Goal: Check status

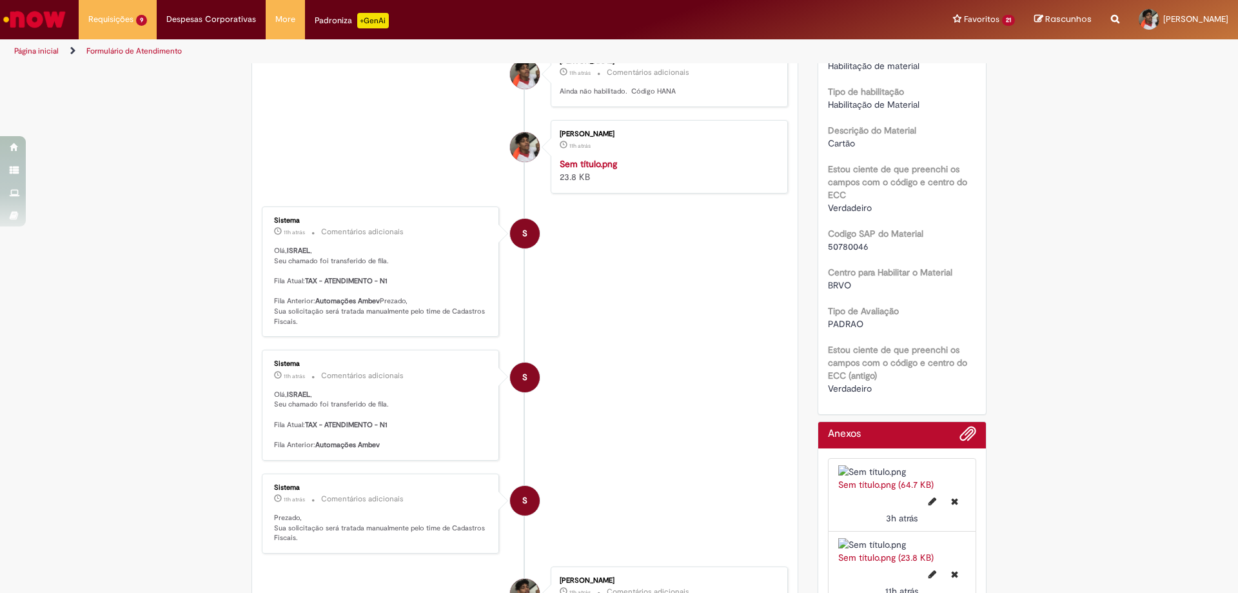
scroll to position [193, 0]
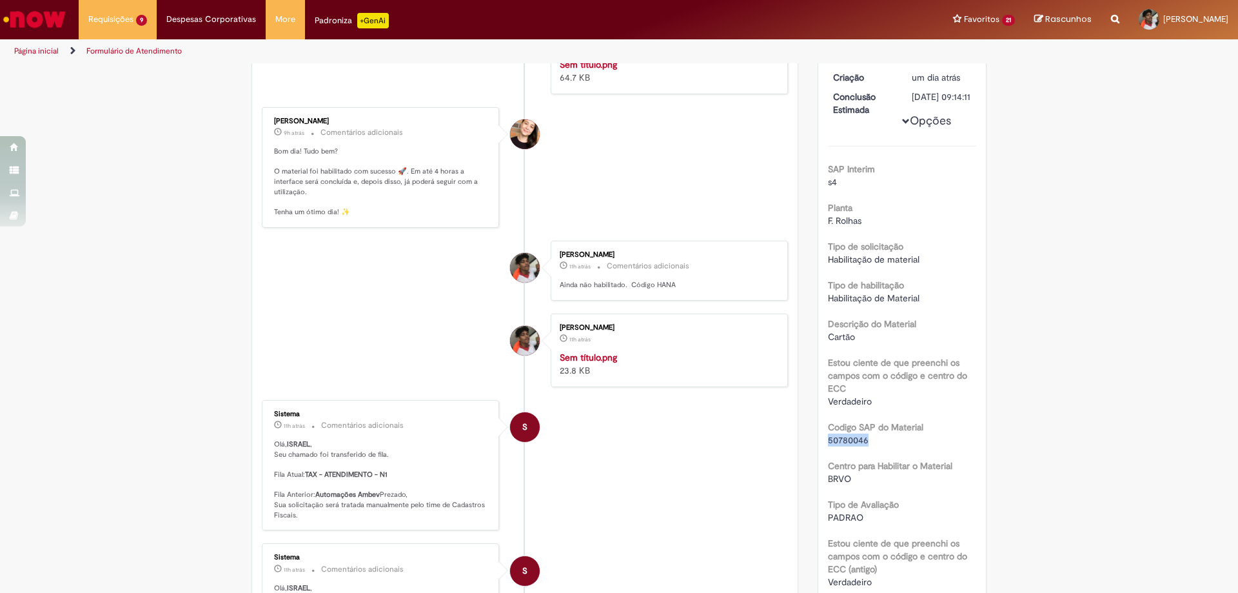
drag, startPoint x: 867, startPoint y: 453, endPoint x: 821, endPoint y: 454, distance: 45.8
click at [821, 454] on div "Número R13454178 Status Em Tratamento Criação um dia atrás um dia atrás Conclus…" at bounding box center [902, 309] width 168 height 598
copy span "50780046"
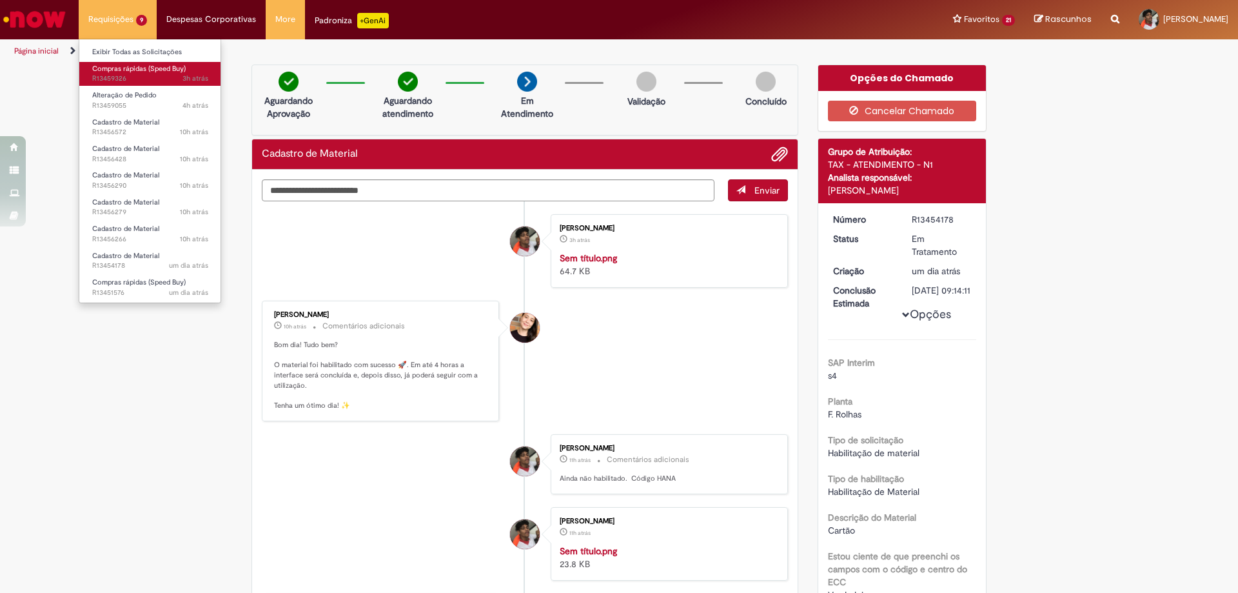
click at [150, 77] on span "3h atrás 3 horas atrás R13459326" at bounding box center [150, 79] width 116 height 10
